Goal: Task Accomplishment & Management: Use online tool/utility

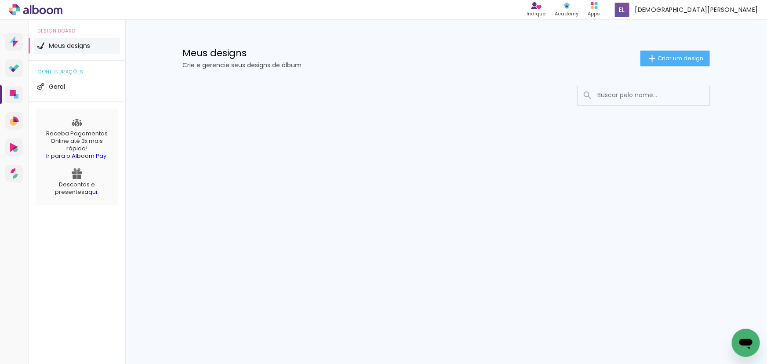
click at [619, 101] on input at bounding box center [655, 95] width 125 height 18
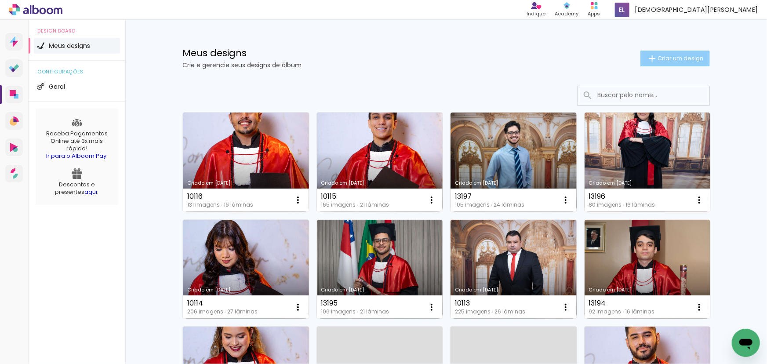
click at [691, 55] on span "Criar um design" at bounding box center [681, 58] width 46 height 6
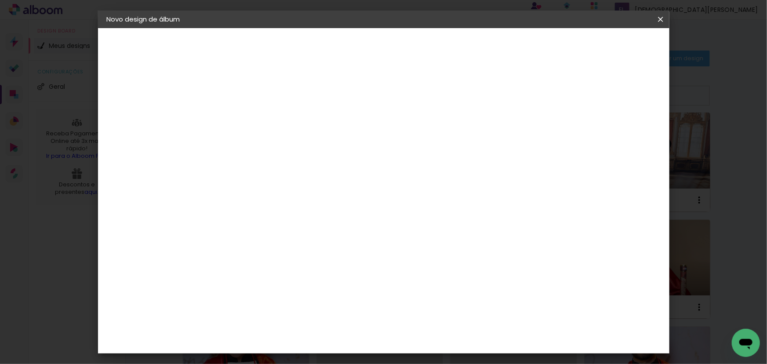
click at [0, 0] on iron-icon at bounding box center [0, 0] width 0 height 0
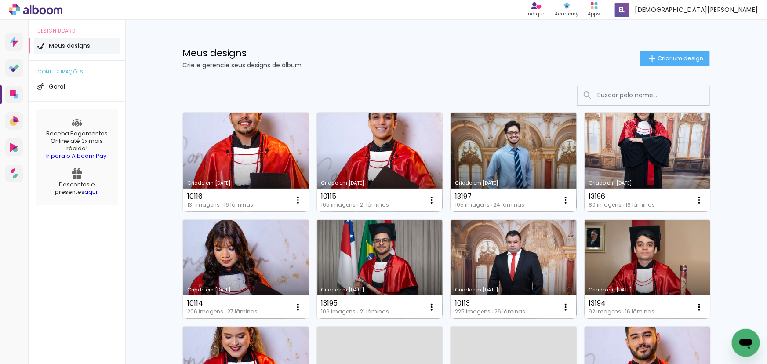
click at [636, 92] on input at bounding box center [655, 95] width 125 height 18
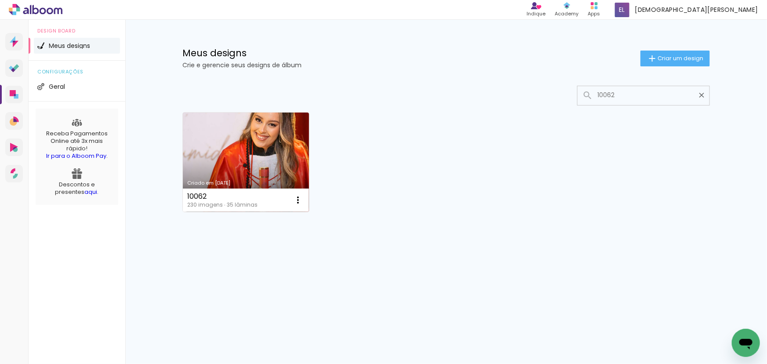
type input "10062"
type paper-input "10062"
click at [301, 171] on link "Criado em [DATE]" at bounding box center [246, 162] width 126 height 99
